Goal: Task Accomplishment & Management: Manage account settings

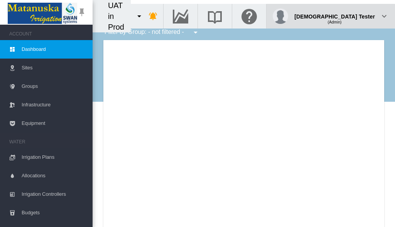
click at [355, 15] on div "(Admin)" at bounding box center [334, 19] width 81 height 8
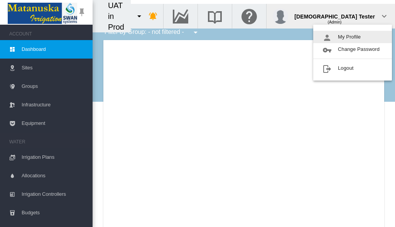
click at [352, 37] on button "My Profile" at bounding box center [352, 37] width 79 height 12
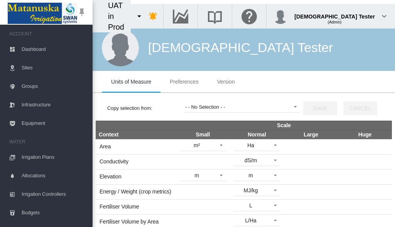
click at [184, 82] on span "Preferences" at bounding box center [184, 82] width 29 height 6
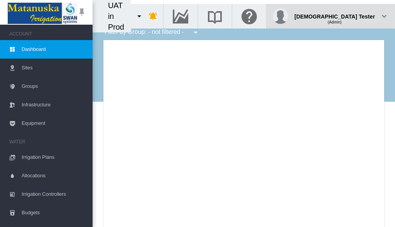
click at [355, 15] on div "(Admin)" at bounding box center [334, 19] width 81 height 8
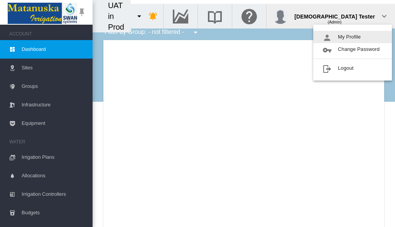
click at [352, 37] on button "My Profile" at bounding box center [352, 37] width 79 height 12
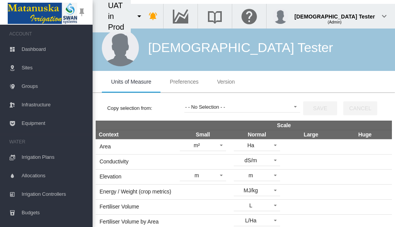
click at [184, 82] on span "Preferences" at bounding box center [184, 82] width 29 height 6
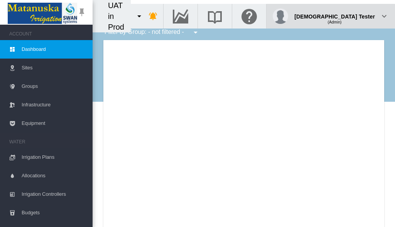
click at [355, 15] on div "(Admin)" at bounding box center [334, 19] width 81 height 8
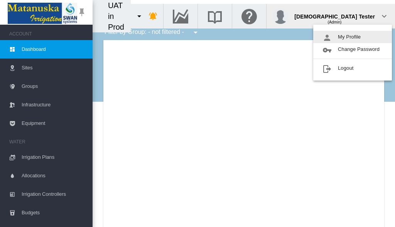
click at [352, 37] on button "My Profile" at bounding box center [352, 37] width 79 height 12
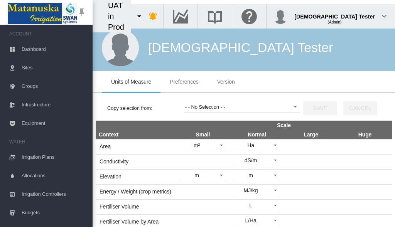
click at [184, 82] on span "Preferences" at bounding box center [184, 82] width 29 height 6
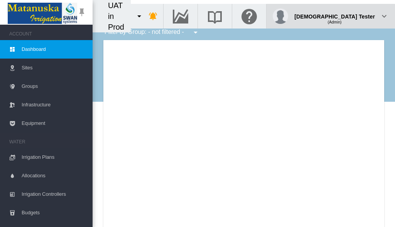
click at [355, 15] on div "(Admin)" at bounding box center [334, 19] width 81 height 8
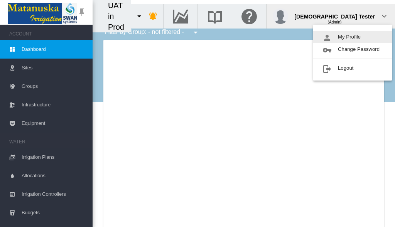
click at [352, 37] on button "My Profile" at bounding box center [352, 37] width 79 height 12
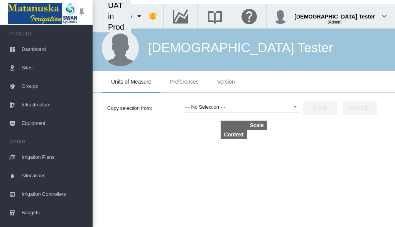
click at [184, 82] on span "Preferences" at bounding box center [184, 82] width 29 height 6
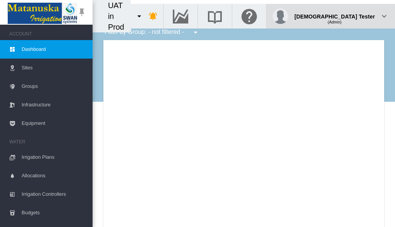
click at [355, 15] on div "(Admin)" at bounding box center [334, 19] width 81 height 8
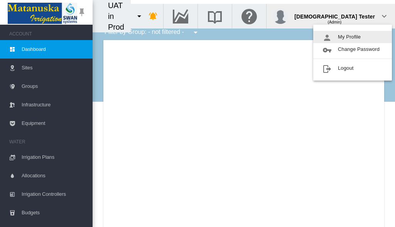
click at [352, 37] on button "My Profile" at bounding box center [352, 37] width 79 height 12
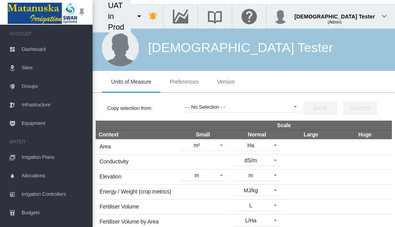
click at [184, 82] on span "Preferences" at bounding box center [184, 82] width 29 height 6
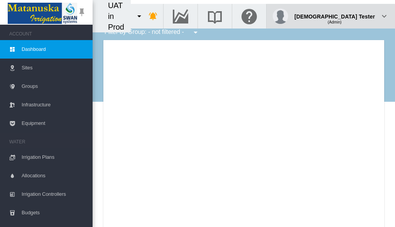
click at [355, 15] on div "(Admin)" at bounding box center [334, 19] width 81 height 8
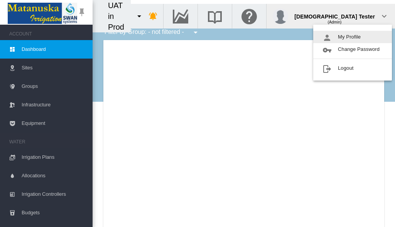
click at [352, 37] on button "My Profile" at bounding box center [352, 37] width 79 height 12
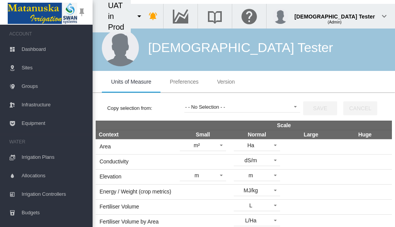
click at [184, 82] on span "Preferences" at bounding box center [184, 82] width 29 height 6
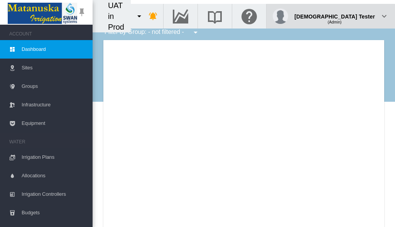
click at [355, 15] on div "(Admin)" at bounding box center [334, 19] width 81 height 8
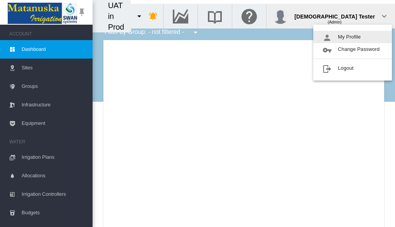
click at [352, 37] on button "My Profile" at bounding box center [352, 37] width 79 height 12
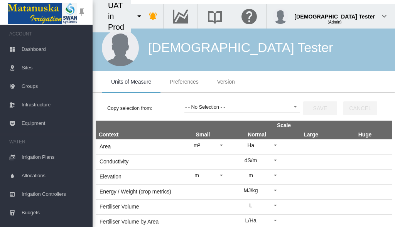
click at [184, 82] on span "Preferences" at bounding box center [184, 82] width 29 height 6
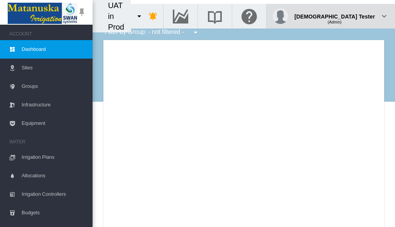
click at [355, 15] on div "(Admin)" at bounding box center [334, 19] width 81 height 8
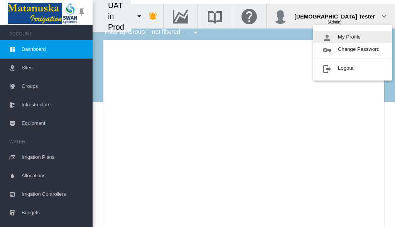
click at [352, 37] on button "My Profile" at bounding box center [352, 37] width 79 height 12
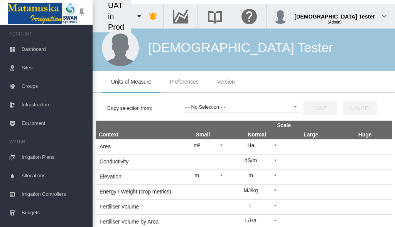
click at [184, 82] on span "Preferences" at bounding box center [184, 82] width 29 height 6
